Goal: Go to known website: Go to known website

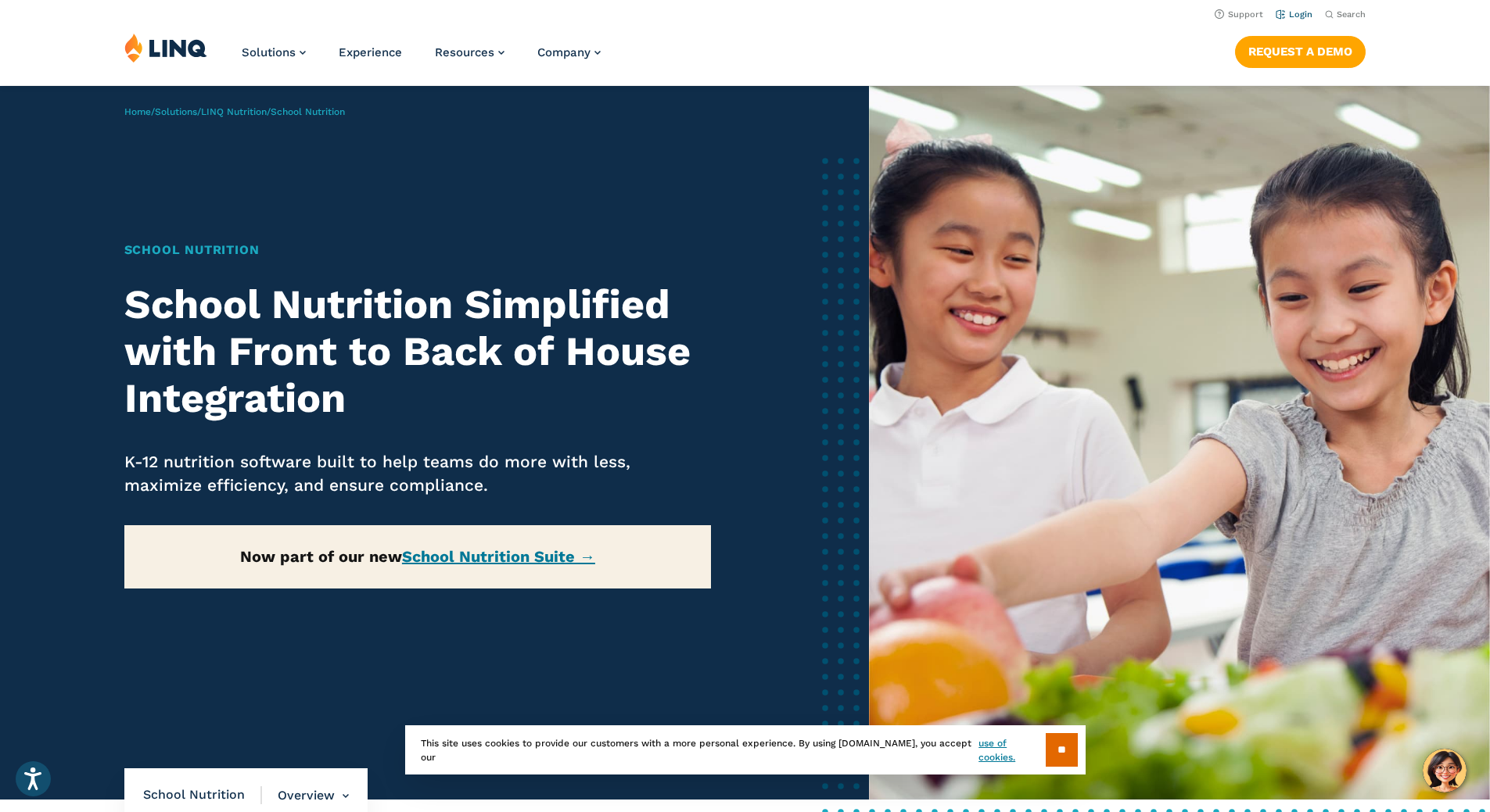
click at [1289, 18] on link "Login" at bounding box center [1294, 15] width 37 height 10
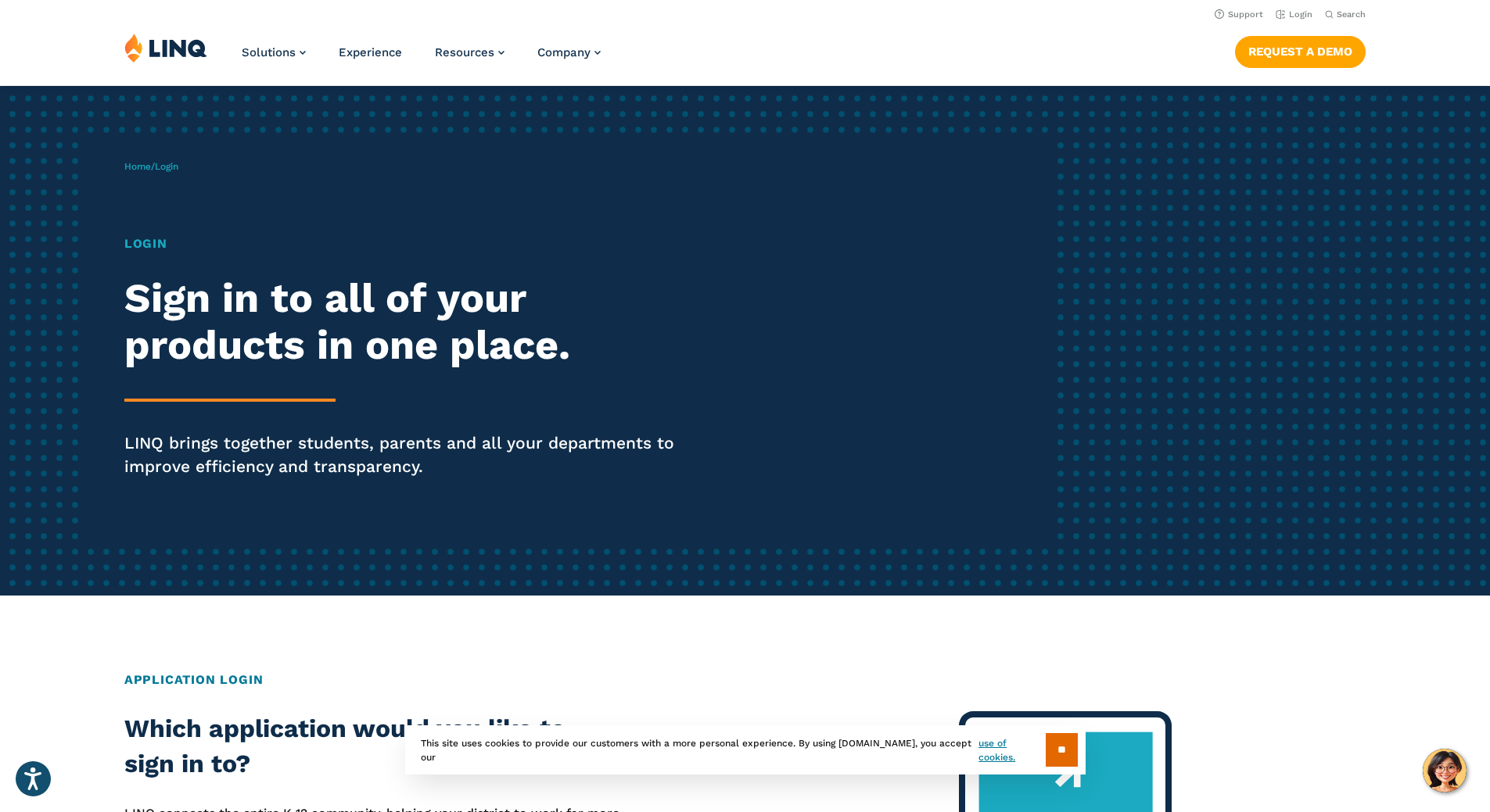
click at [146, 248] on h1 "Login" at bounding box center [411, 243] width 574 height 18
click at [178, 389] on div "Login Sign in to all of your products in one place. LINQ brings together studen…" at bounding box center [411, 379] width 574 height 288
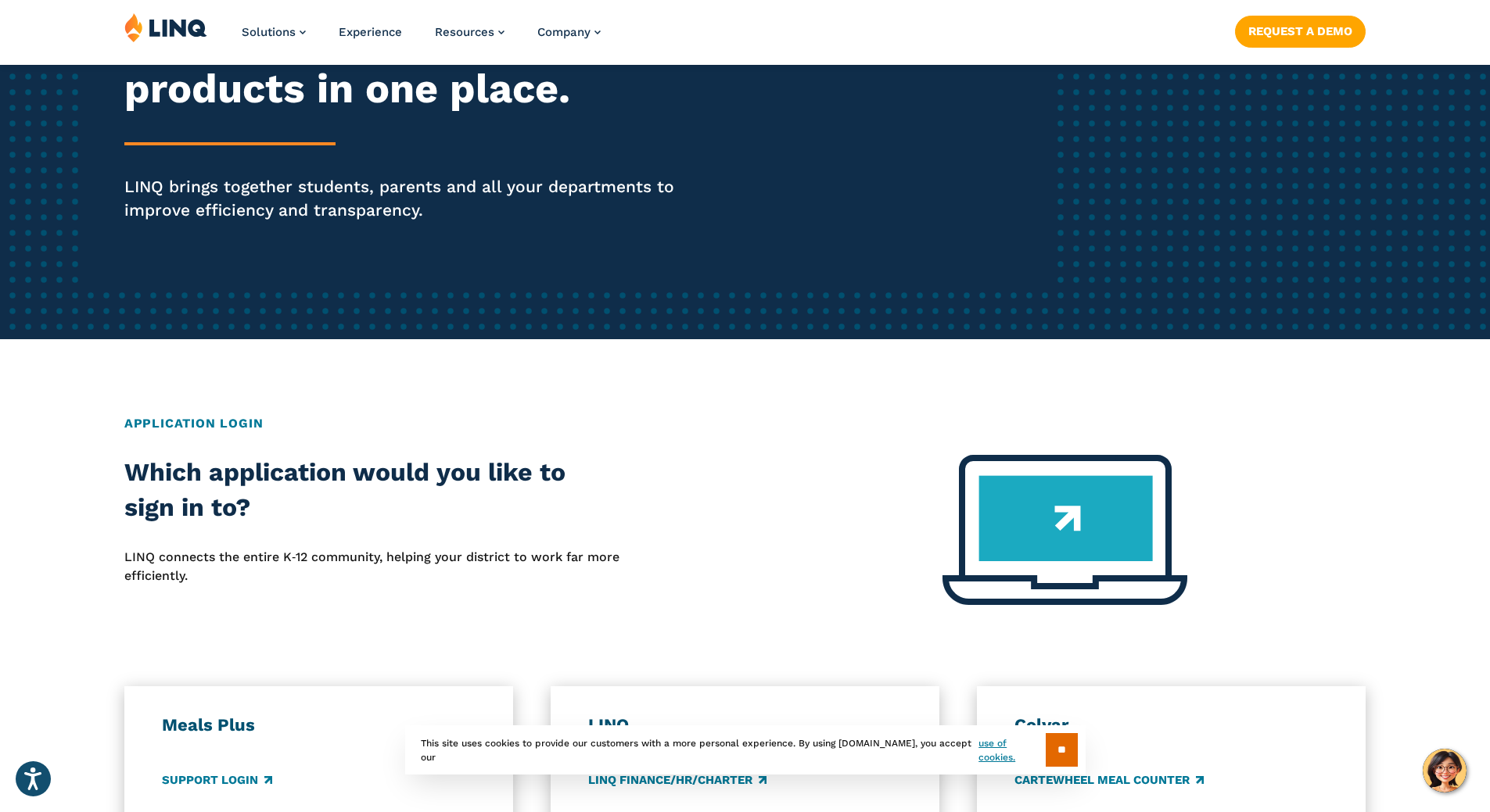
scroll to position [391, 0]
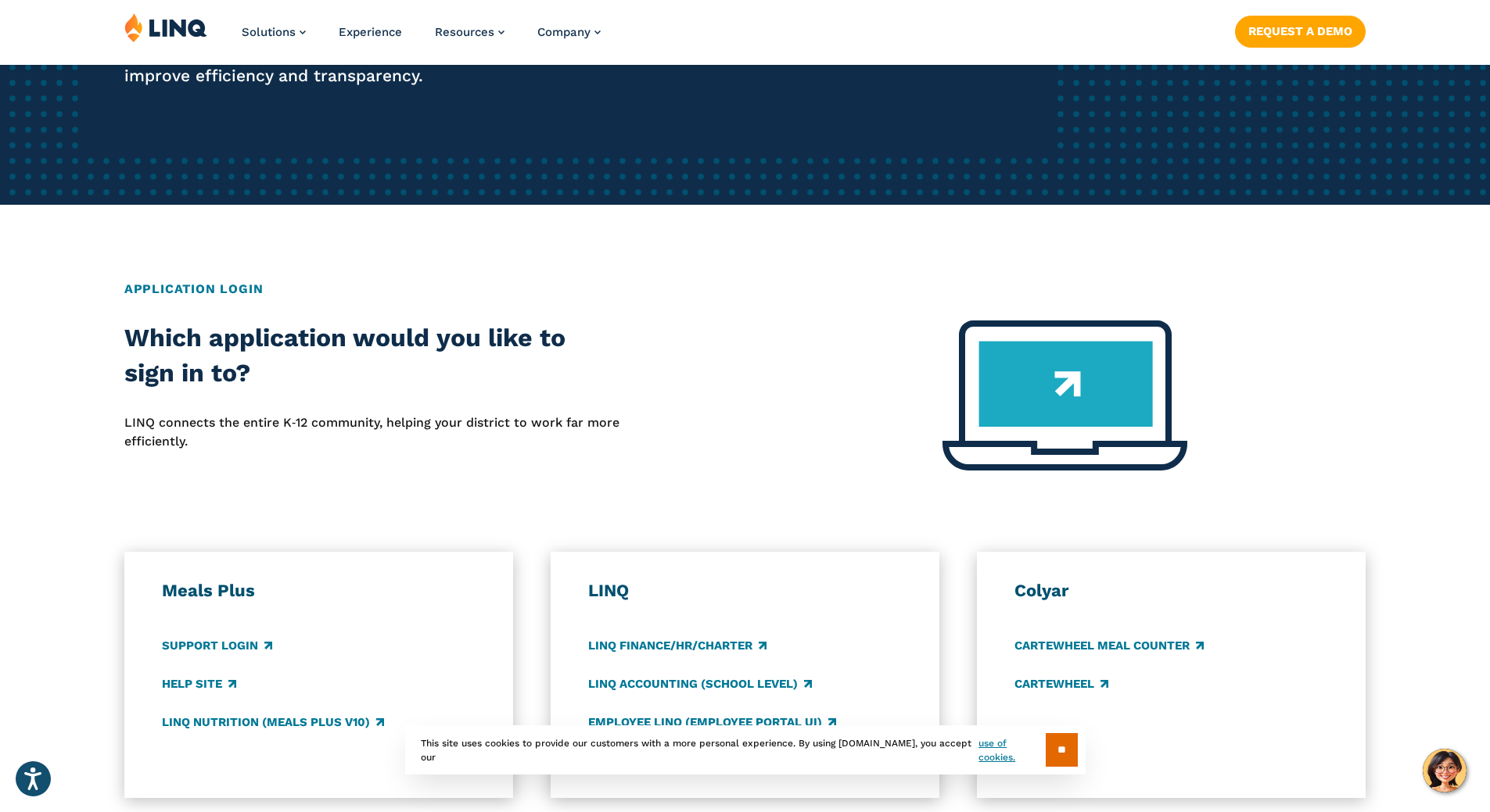
click at [995, 407] on img at bounding box center [1064, 395] width 244 height 150
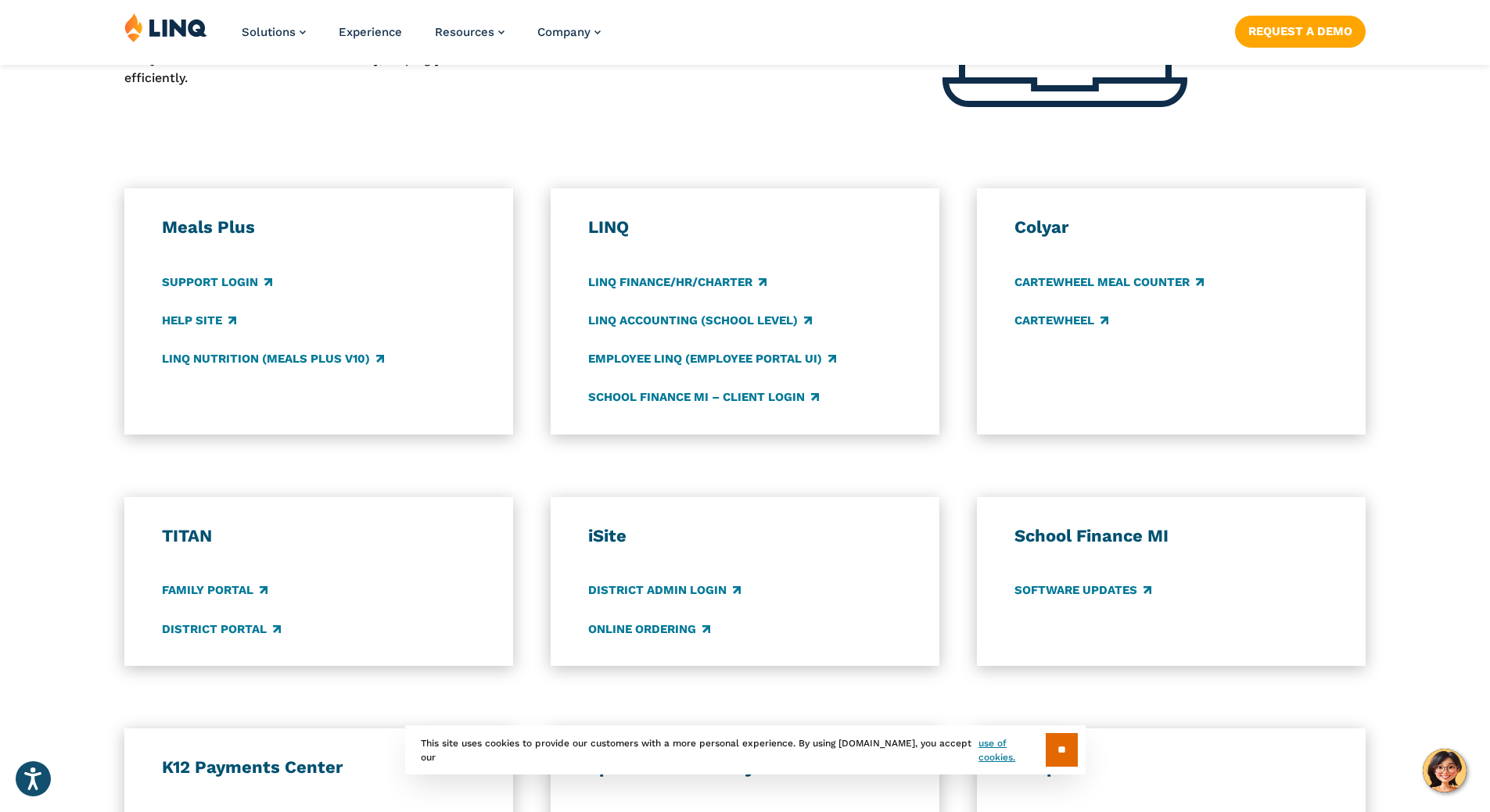
scroll to position [782, 0]
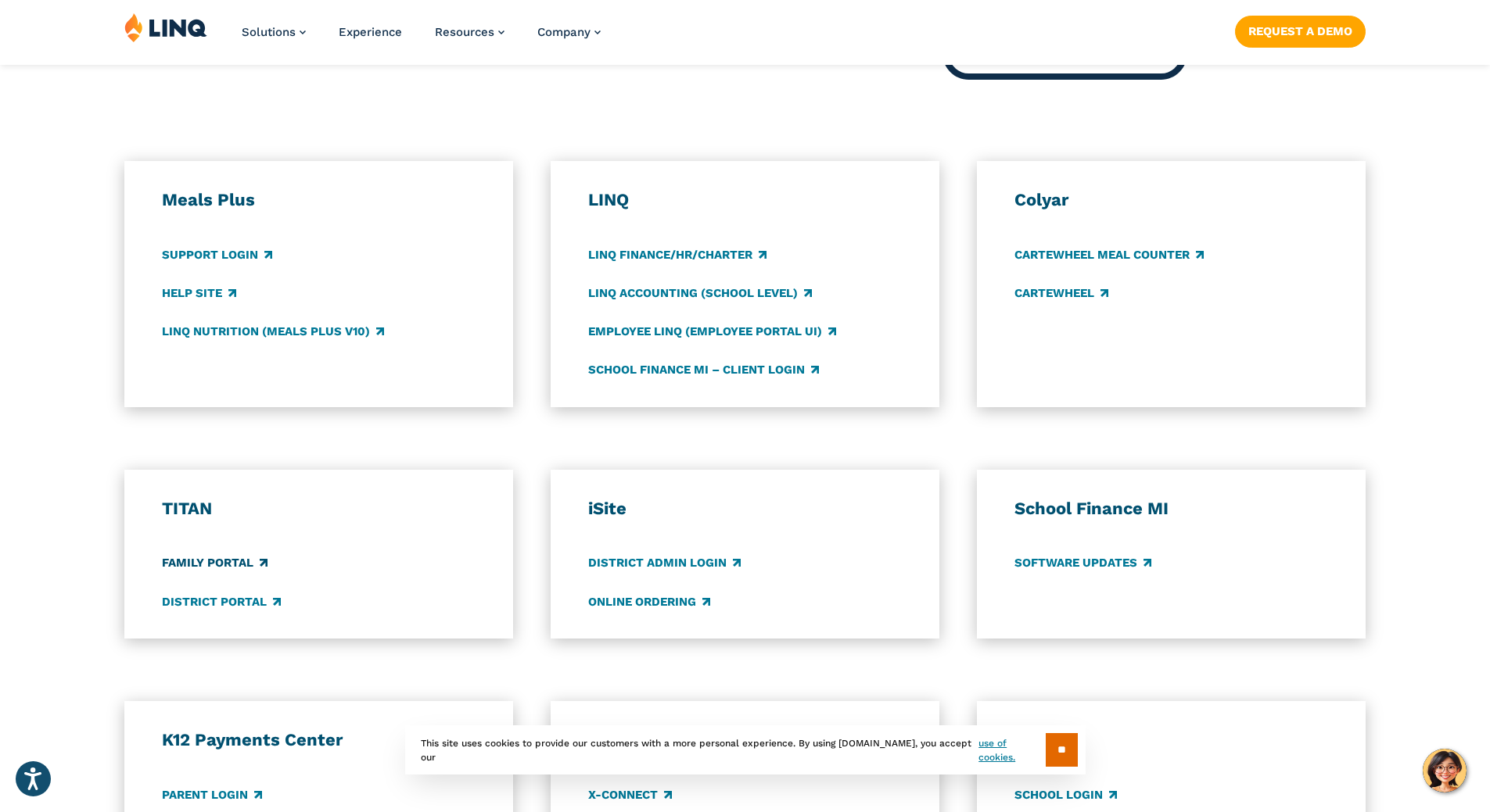
click at [209, 565] on link "Family Portal" at bounding box center [214, 564] width 105 height 18
